Goal: Find specific page/section: Find specific page/section

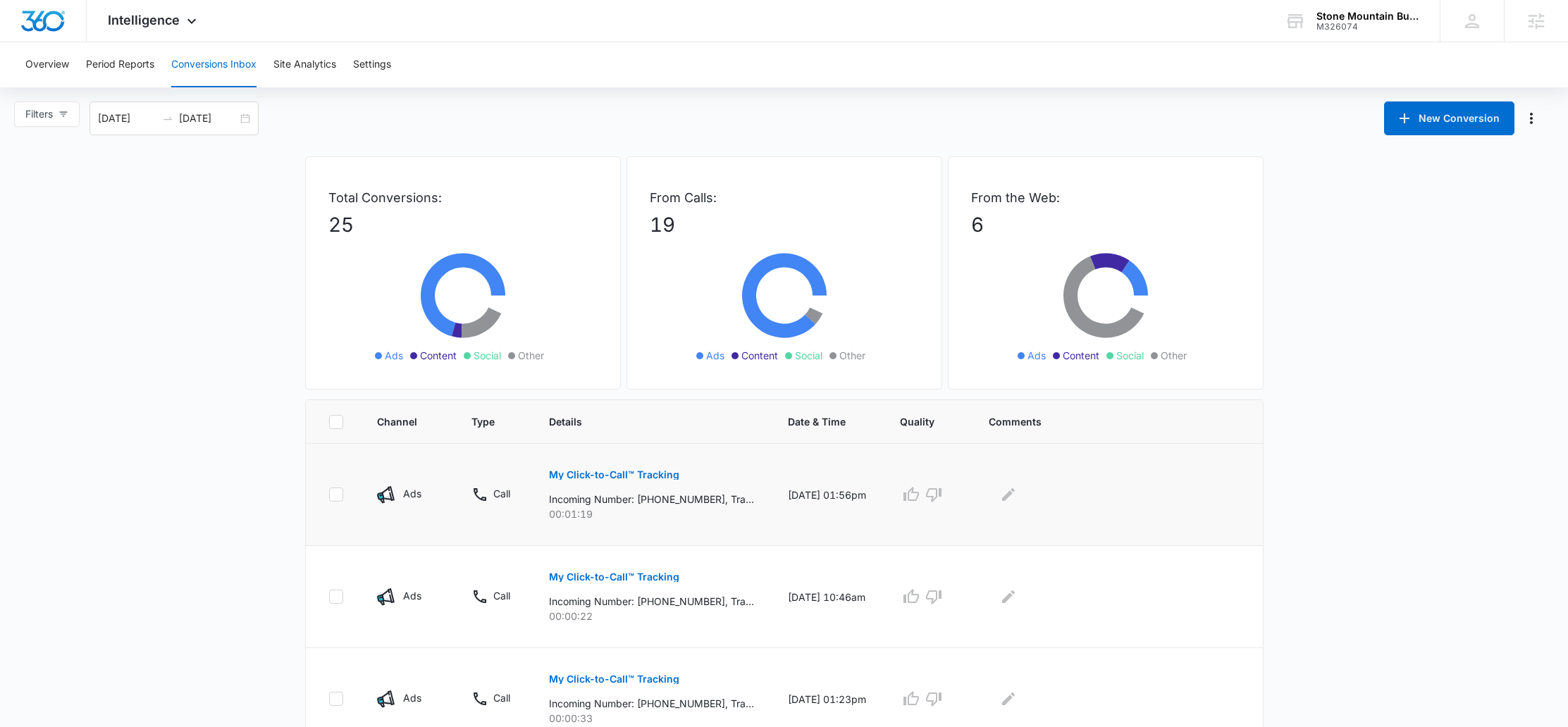
click at [595, 479] on p "My Click-to-Call™ Tracking" at bounding box center [614, 474] width 130 height 10
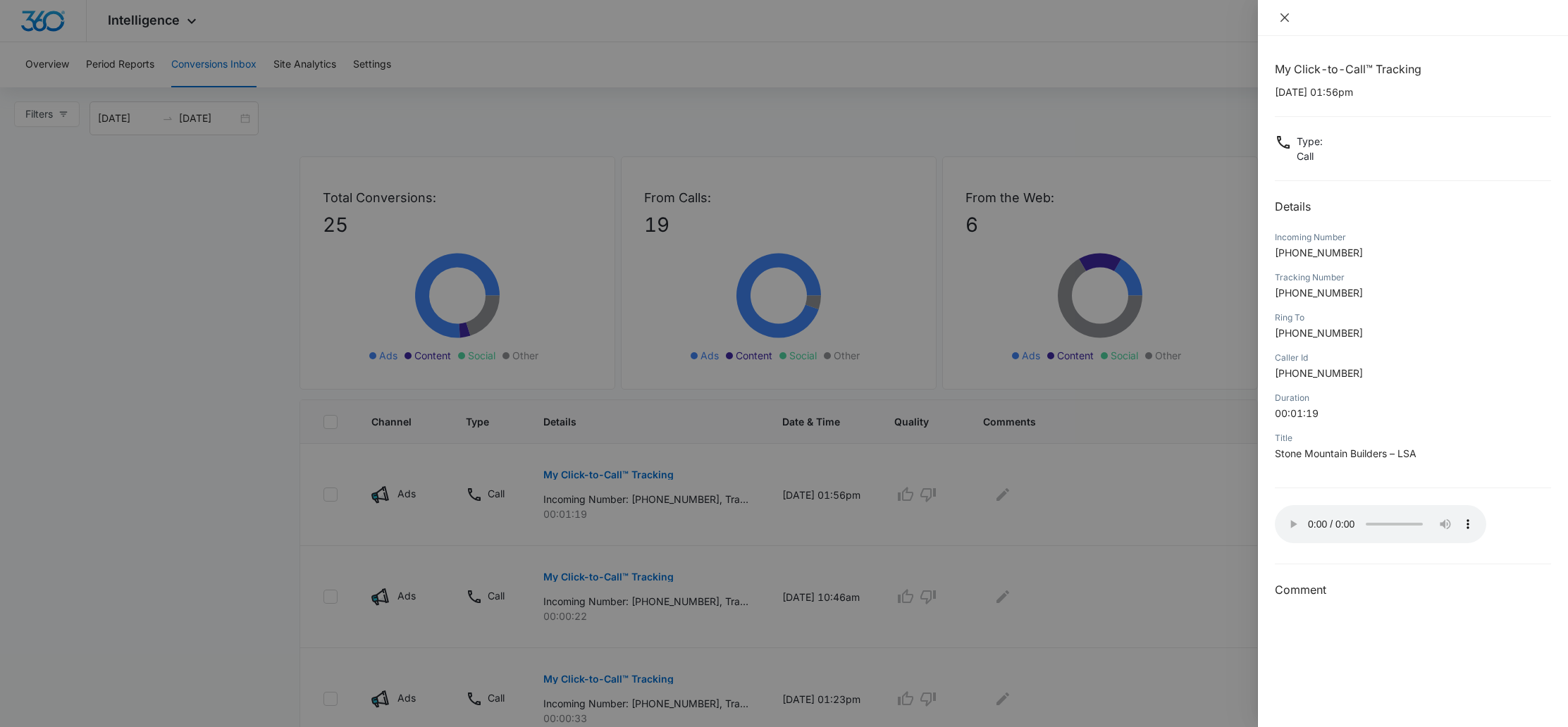
click at [1291, 20] on button "Close" at bounding box center [1285, 17] width 20 height 13
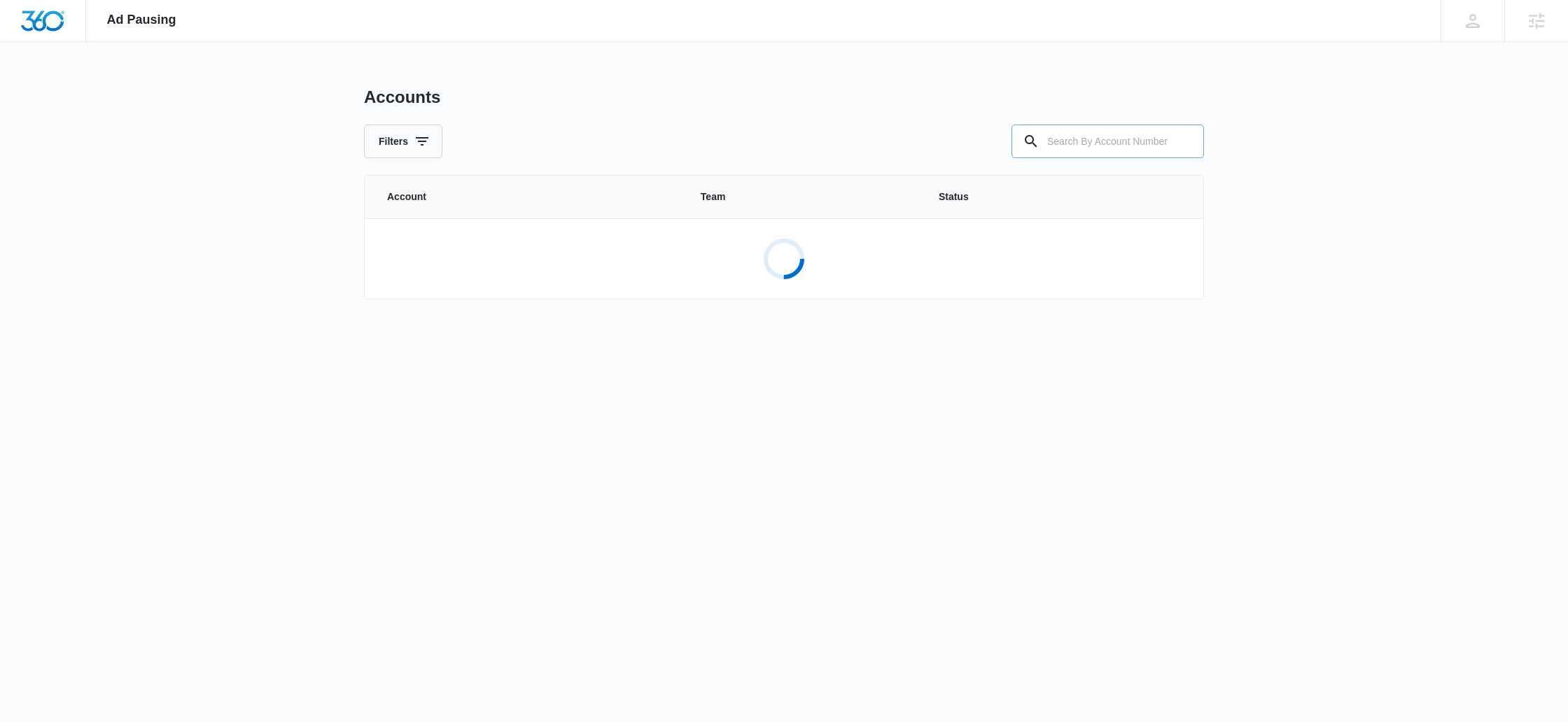
click at [1087, 149] on input "text" at bounding box center [1107, 141] width 192 height 34
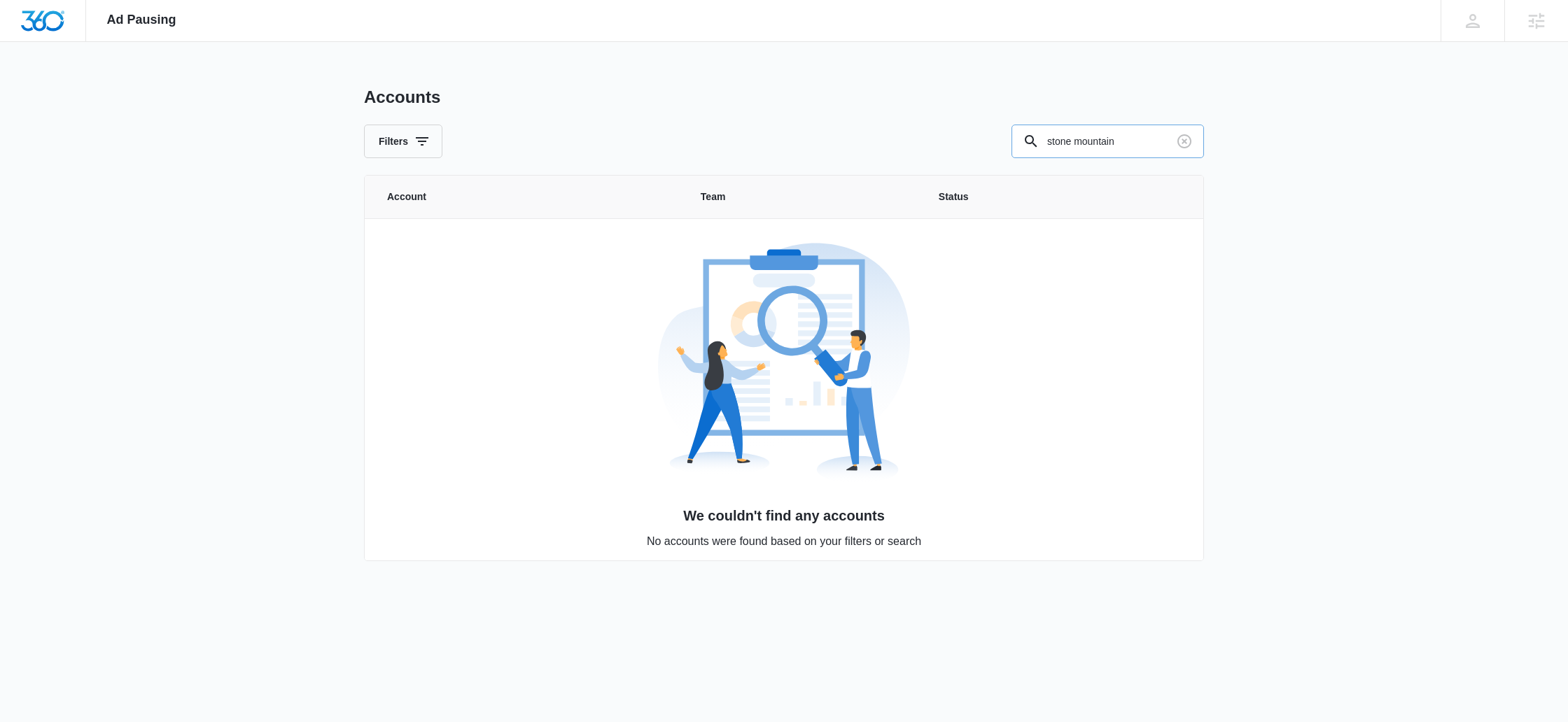
click at [1112, 144] on input "stone mountain" at bounding box center [1107, 141] width 192 height 34
click at [1084, 142] on input "stone mountain" at bounding box center [1107, 141] width 192 height 34
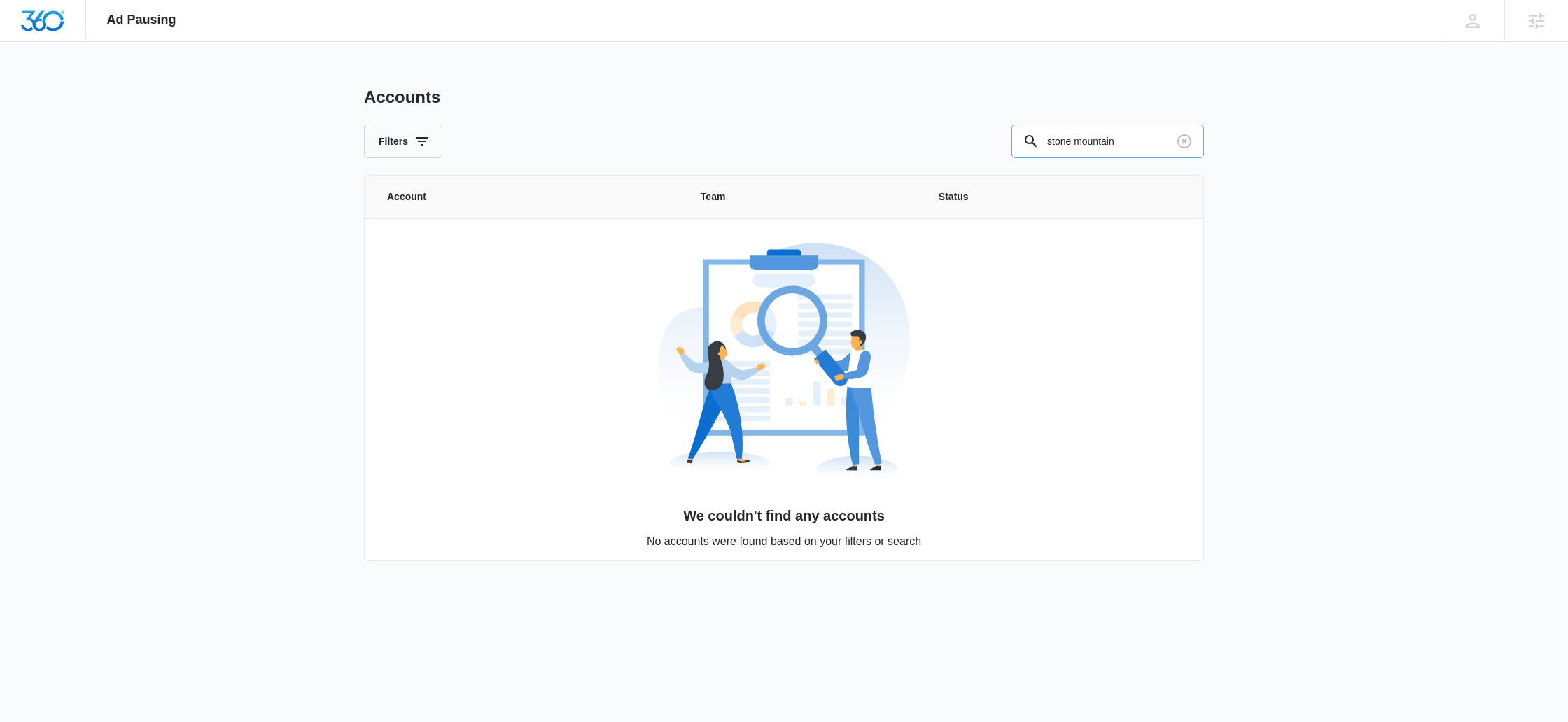
click at [1084, 142] on input "stone mountain" at bounding box center [1107, 141] width 192 height 34
paste input "M320985"
type input "M320985"
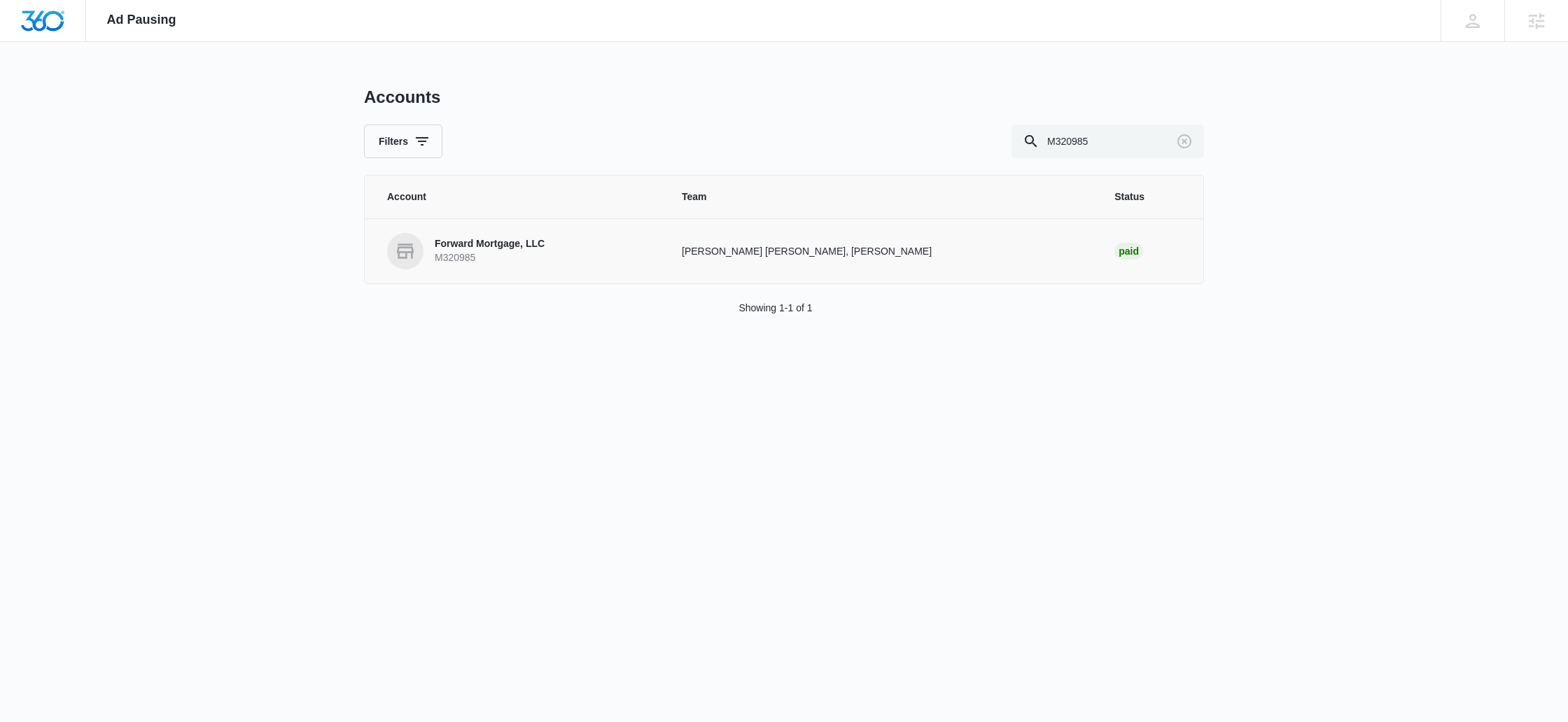
click at [648, 238] on link "Forward Mortgage, LLC M320985" at bounding box center [517, 251] width 261 height 36
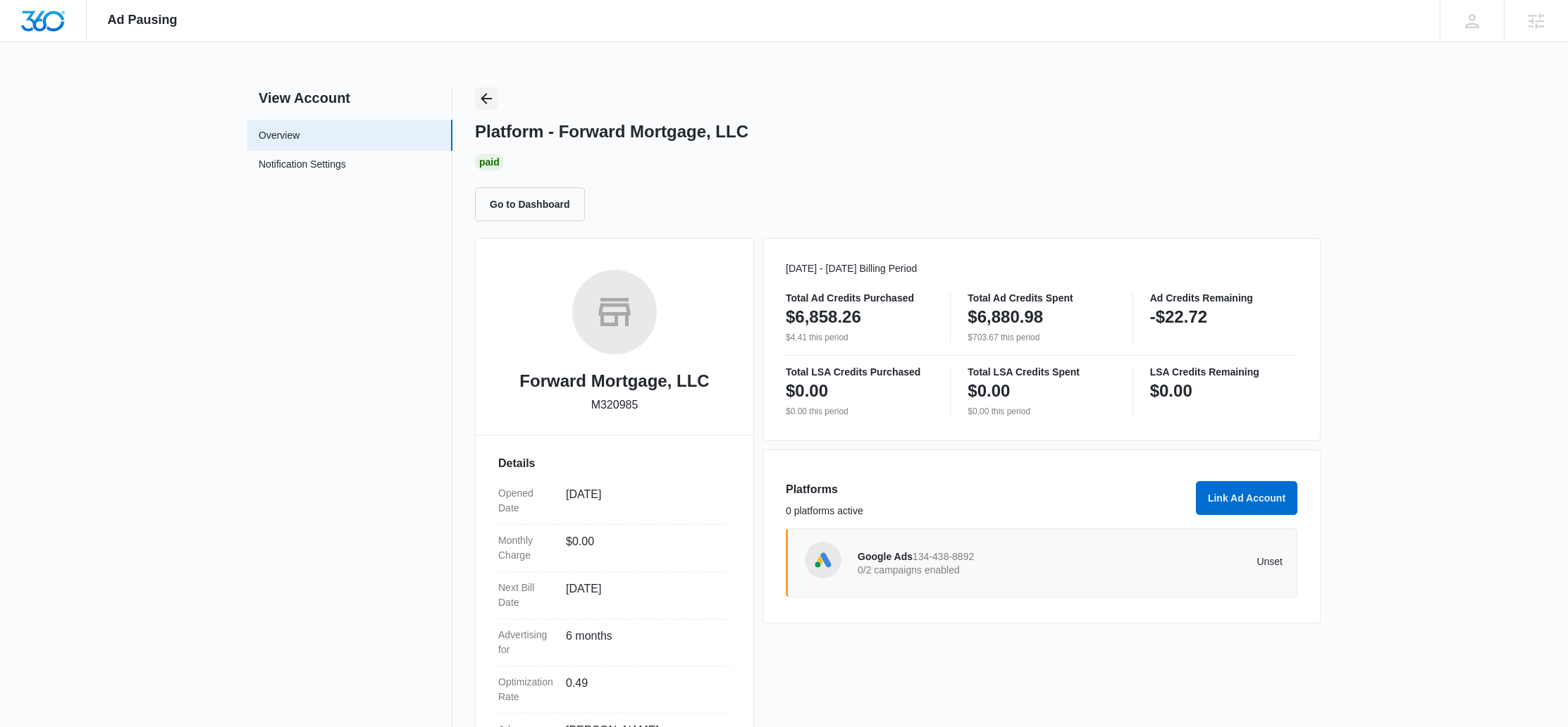
click at [483, 97] on icon "Back" at bounding box center [486, 99] width 11 height 11
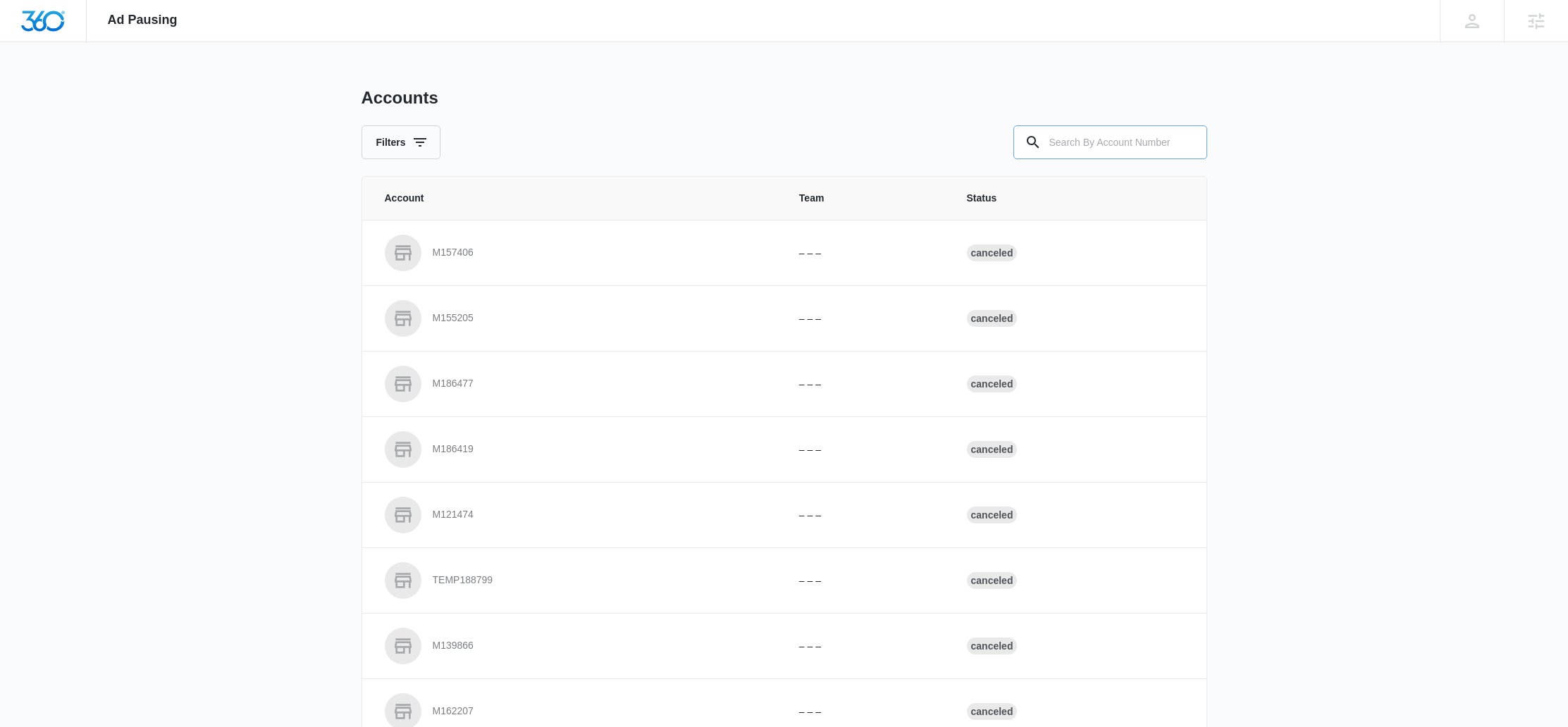
click at [1118, 142] on input "text" at bounding box center [1110, 142] width 193 height 34
paste input "M326074"
type input "M326074"
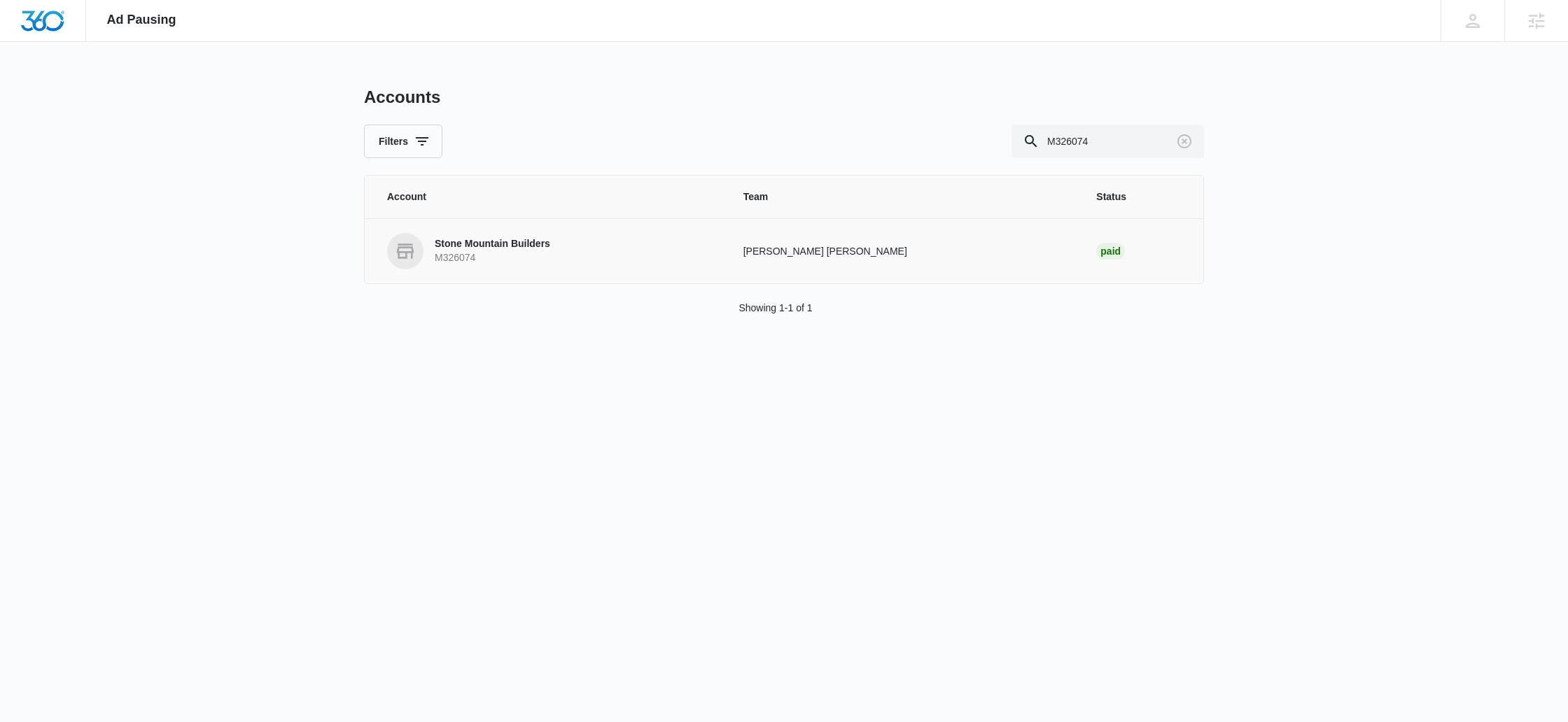
click at [764, 236] on td "McKenna Mueller, Steven Warren" at bounding box center [903, 251] width 353 height 65
click at [793, 252] on p "McKenna Mueller, Steven Warren" at bounding box center [902, 252] width 320 height 14
click at [500, 246] on p "Stone Mountain Builders" at bounding box center [492, 244] width 115 height 14
